Goal: Information Seeking & Learning: Learn about a topic

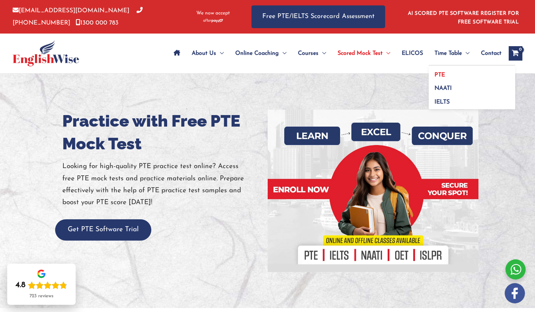
click at [444, 71] on link "PTE" at bounding box center [472, 73] width 86 height 14
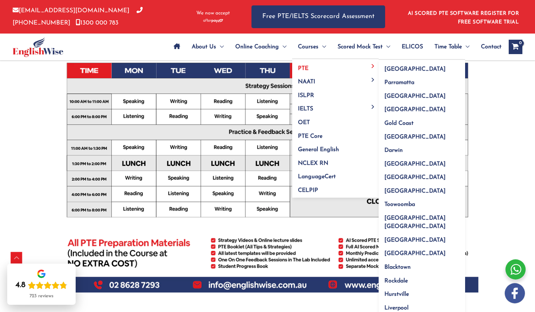
click at [304, 69] on span "PTE" at bounding box center [303, 69] width 10 height 6
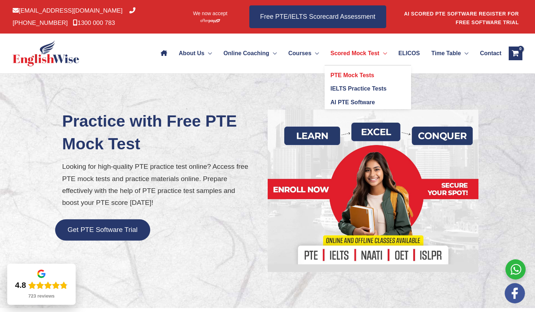
click at [335, 74] on span "PTE Mock Tests" at bounding box center [352, 75] width 44 height 6
